Goal: Task Accomplishment & Management: Use online tool/utility

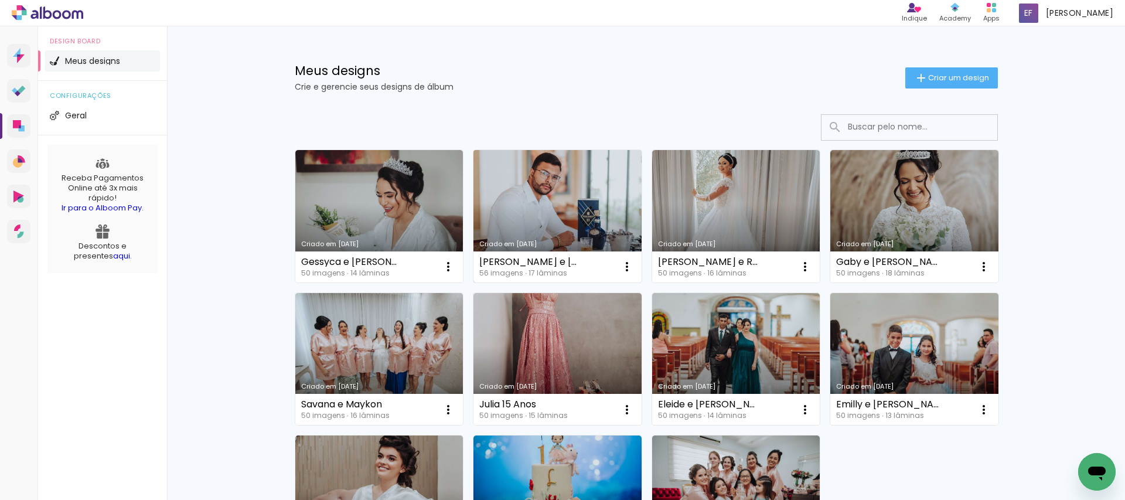
click at [562, 203] on link "Criado em [DATE]" at bounding box center [557, 216] width 168 height 132
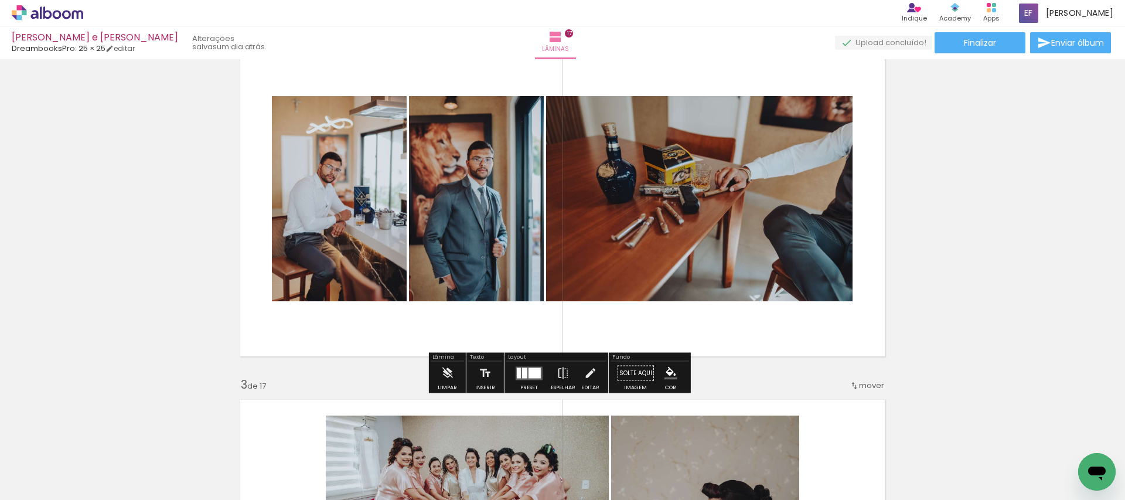
scroll to position [380, 0]
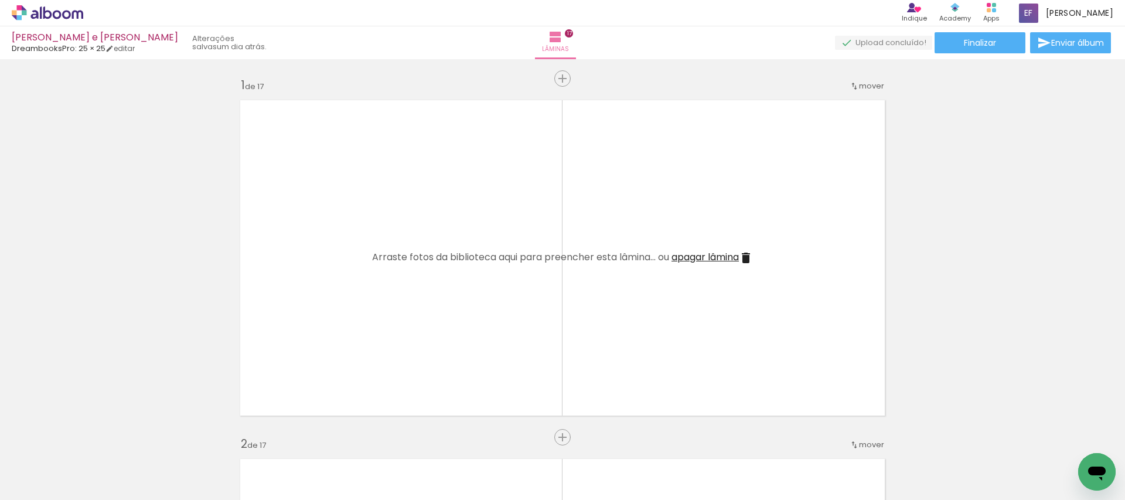
scroll to position [380, 0]
